Goal: Obtain resource: Download file/media

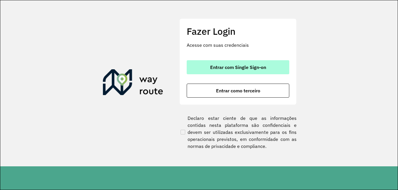
click at [246, 62] on button "Entrar com Single Sign-on" at bounding box center [238, 67] width 103 height 14
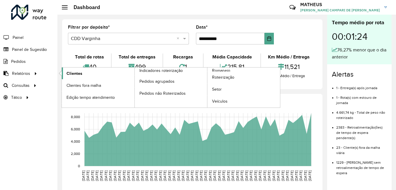
click at [76, 75] on span "Clientes" at bounding box center [75, 74] width 16 height 6
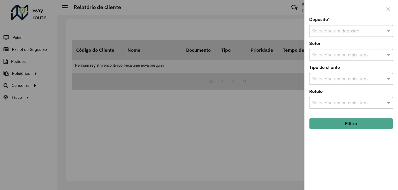
click at [326, 26] on div "Selecione um depósito" at bounding box center [351, 31] width 84 height 12
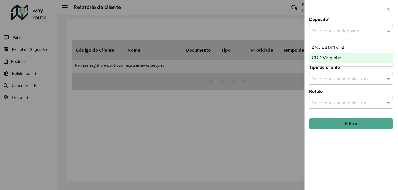
click at [321, 58] on span "CDD Varginha" at bounding box center [326, 57] width 29 height 5
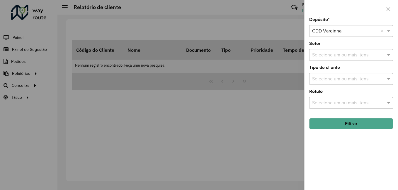
click at [345, 124] on button "Filtrar" at bounding box center [351, 123] width 84 height 11
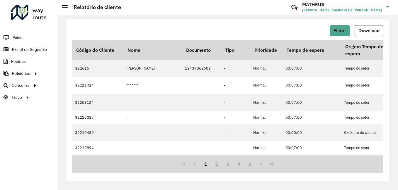
click at [367, 37] on div "Filtrar Download" at bounding box center [227, 32] width 311 height 15
drag, startPoint x: 367, startPoint y: 37, endPoint x: 361, endPoint y: 32, distance: 7.6
click at [361, 32] on span "Download" at bounding box center [368, 30] width 21 height 5
